Goal: Task Accomplishment & Management: Manage account settings

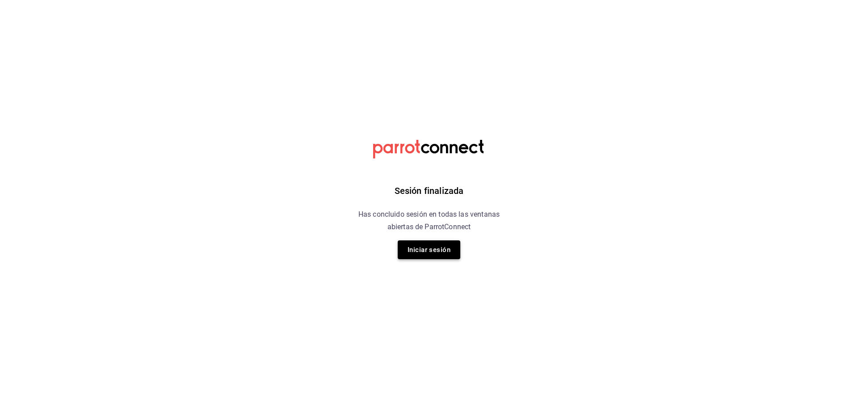
click at [438, 243] on button "Iniciar sesión" at bounding box center [429, 250] width 63 height 19
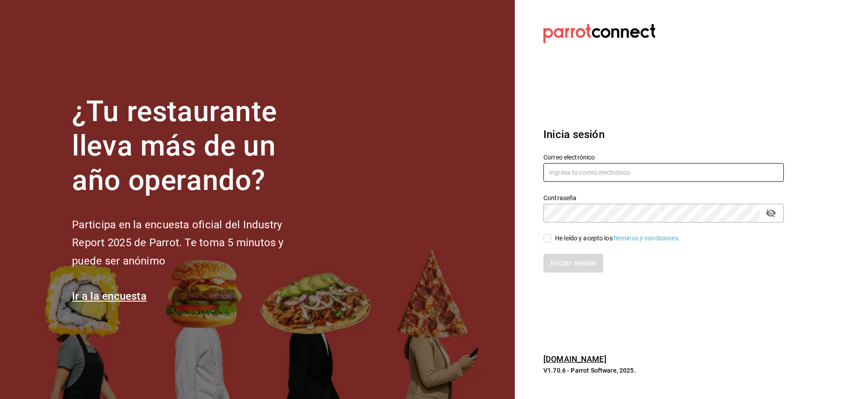
click at [631, 165] on input "text" at bounding box center [664, 172] width 241 height 19
type input "cvelazquez@casaballena.com"
click at [552, 238] on span "He leído y acepto los Términos y condiciones." at bounding box center [616, 238] width 129 height 9
click at [552, 238] on input "He leído y acepto los Términos y condiciones." at bounding box center [548, 238] width 8 height 8
checkbox input "true"
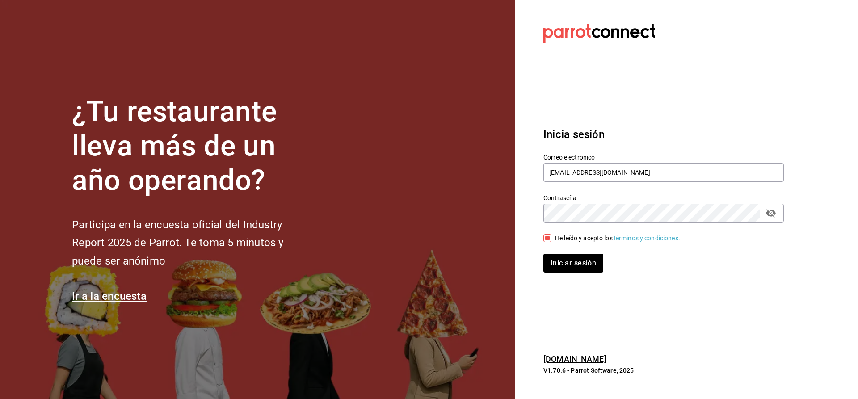
click at [575, 274] on div "Inicia sesión Correo electrónico cvelazquez@casaballena.com Contraseña Contrase…" at bounding box center [664, 200] width 241 height 168
click at [579, 268] on button "Iniciar sesión" at bounding box center [574, 263] width 61 height 19
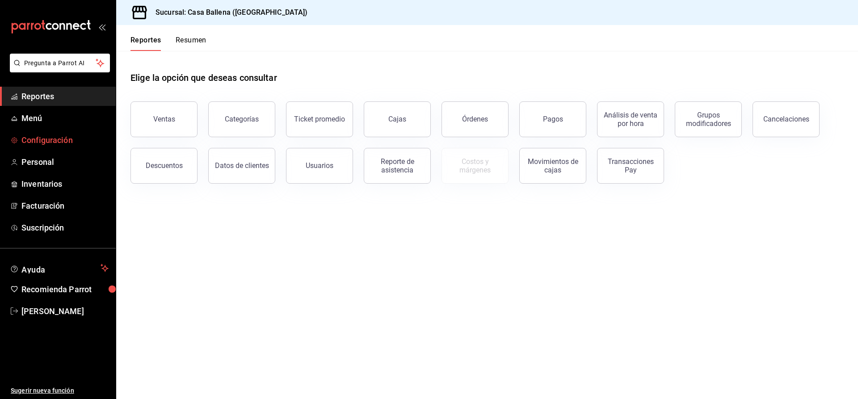
click at [55, 141] on span "Configuración" at bounding box center [64, 140] width 87 height 12
